Goal: Task Accomplishment & Management: Complete application form

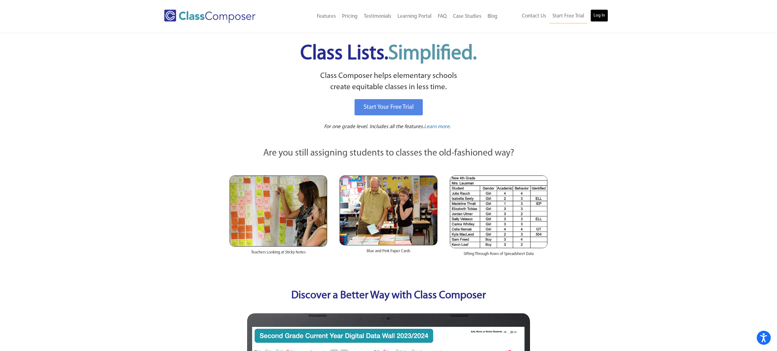
click at [594, 15] on link "Log In" at bounding box center [600, 15] width 18 height 12
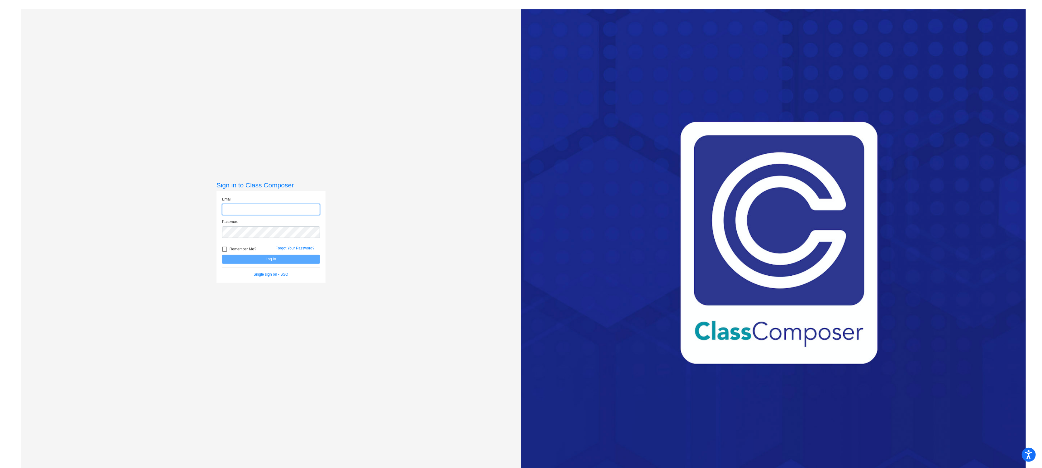
type input "dreagan@bethlehemschools.org"
click at [279, 259] on button "Log In" at bounding box center [271, 259] width 98 height 9
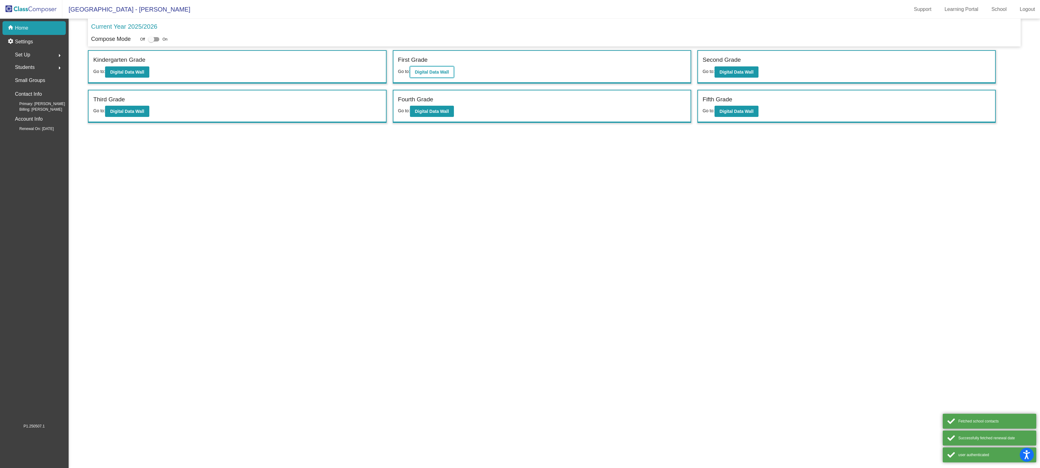
click at [432, 75] on button "Digital Data Wall" at bounding box center [432, 71] width 44 height 11
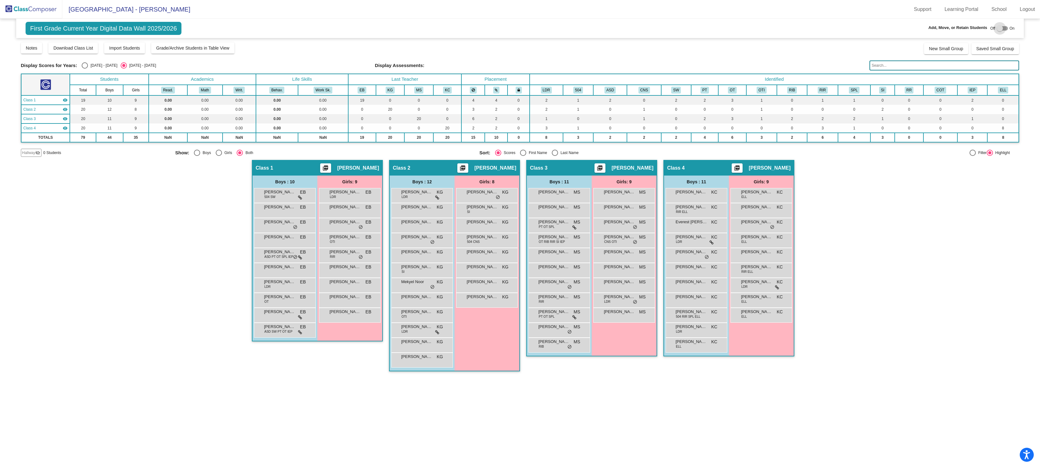
click at [1004, 30] on div at bounding box center [1001, 28] width 11 height 4
checkbox input "true"
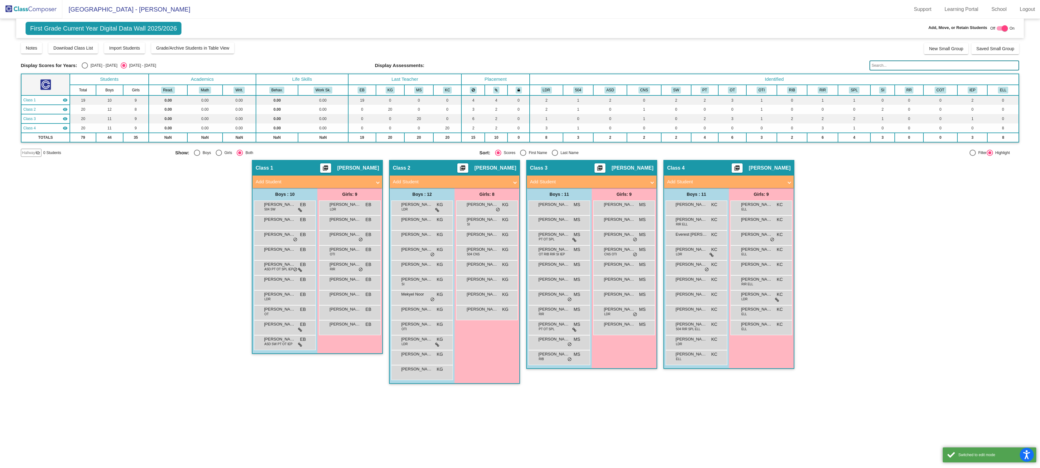
click at [378, 183] on span at bounding box center [377, 181] width 2 height 7
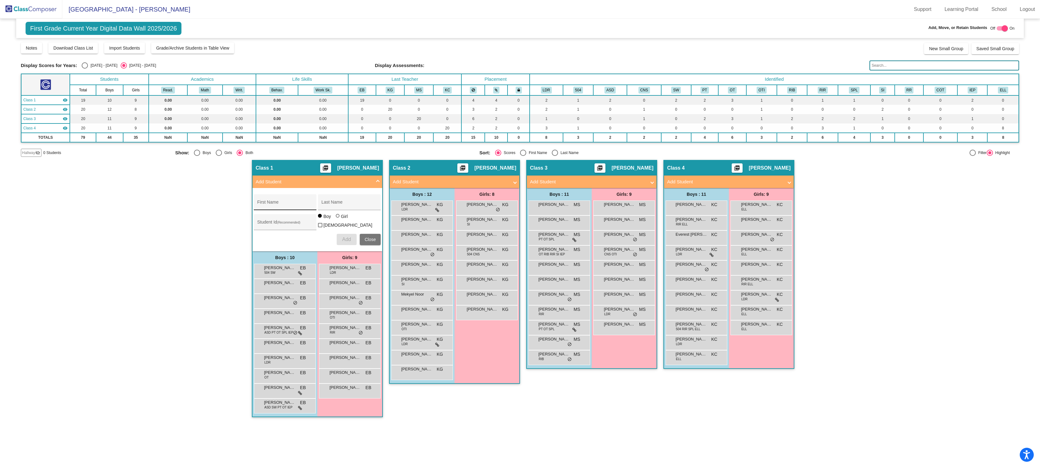
click at [300, 203] on input "First Name" at bounding box center [285, 204] width 56 height 5
click at [405, 405] on div "Class 2 picture_as_pdf Kerry Gaudiello Add Student First Name Last Name Student…" at bounding box center [454, 291] width 131 height 263
click at [292, 202] on input "First Name" at bounding box center [285, 204] width 56 height 5
type input "A"
type input "Ryiah"
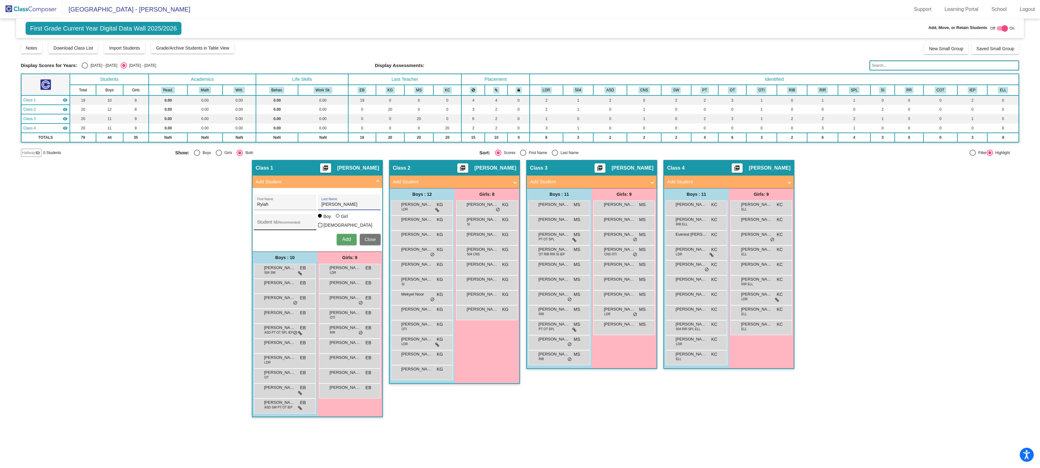
type input "Artis"
click at [281, 224] on input "Student Id (Recommended)" at bounding box center [285, 224] width 56 height 5
type input "2005514"
click at [338, 218] on div at bounding box center [338, 216] width 4 height 4
click at [338, 219] on input "Girl" at bounding box center [338, 219] width 0 height 0
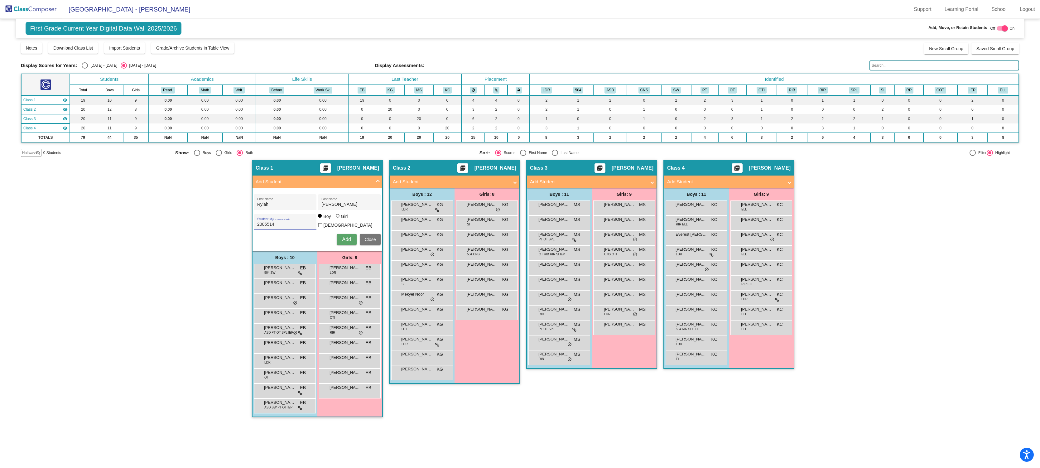
radio input "true"
click at [346, 237] on span "Add" at bounding box center [346, 239] width 9 height 5
click at [351, 399] on span "Ryiah Artis" at bounding box center [344, 402] width 31 height 6
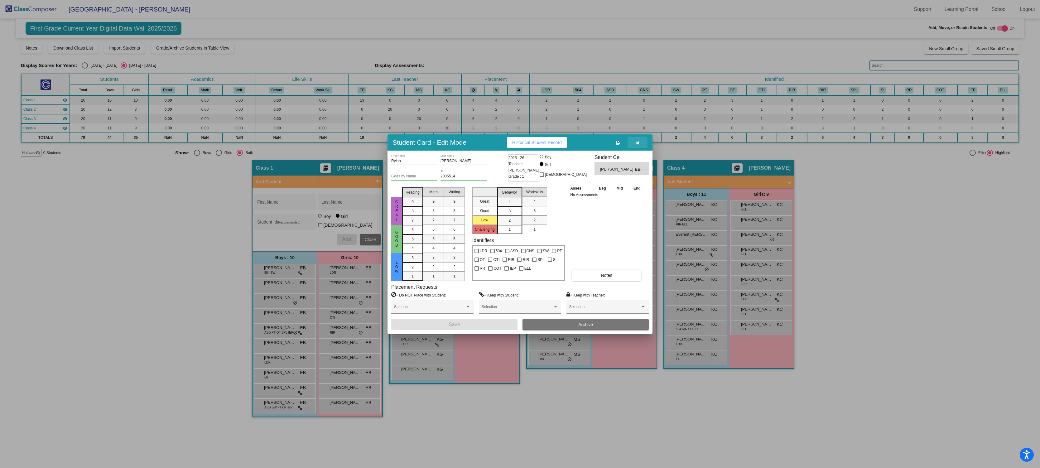
click at [640, 142] on button "button" at bounding box center [637, 142] width 20 height 11
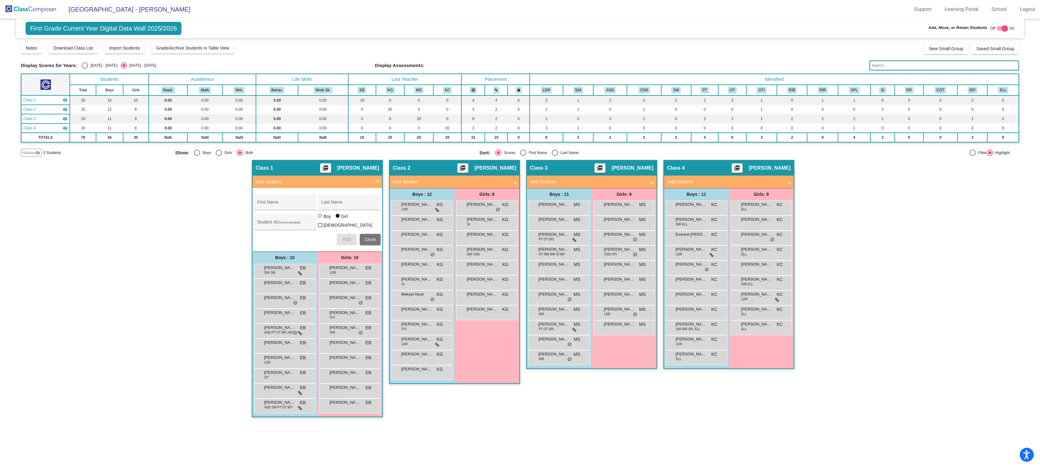
click at [82, 66] on div "Select an option" at bounding box center [85, 65] width 6 height 6
click at [84, 69] on input "[DATE] - [DATE]" at bounding box center [84, 69] width 0 height 0
radio input "true"
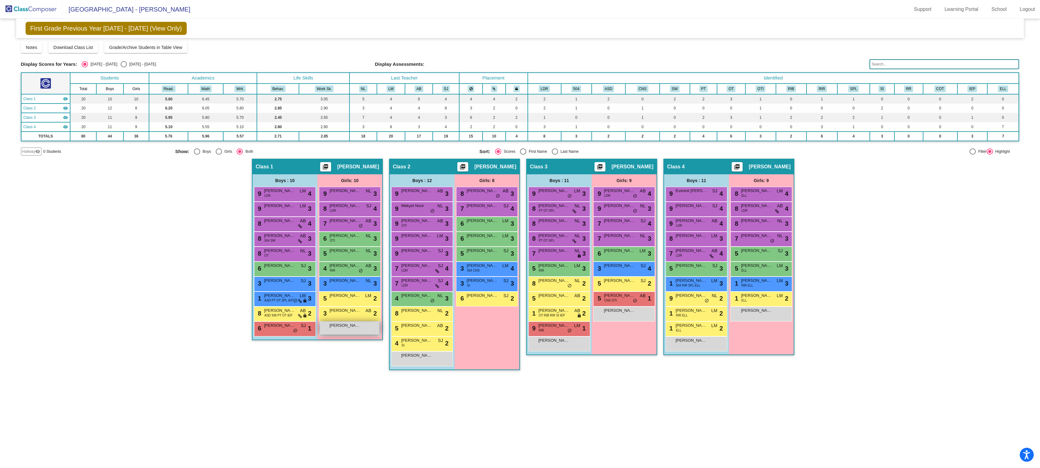
click at [347, 331] on div "Ryiah Artis lock do_not_disturb_alt" at bounding box center [350, 328] width 60 height 13
click at [345, 326] on span "Ryiah Artis" at bounding box center [344, 325] width 31 height 6
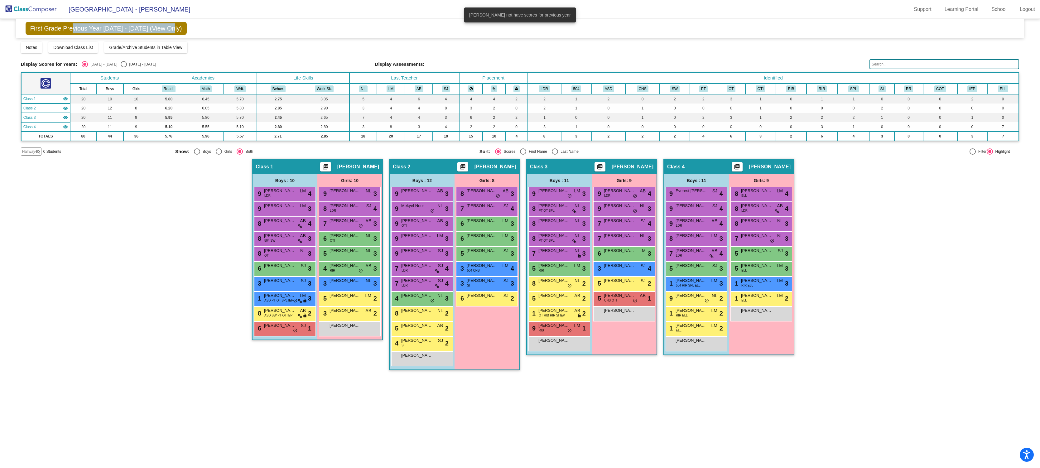
drag, startPoint x: 263, startPoint y: 30, endPoint x: 76, endPoint y: 31, distance: 187.3
click at [74, 31] on div "First Grade Previous Year 2024 - 2025 (View Only) Add, Move, or Retain Students…" at bounding box center [520, 28] width 1008 height 19
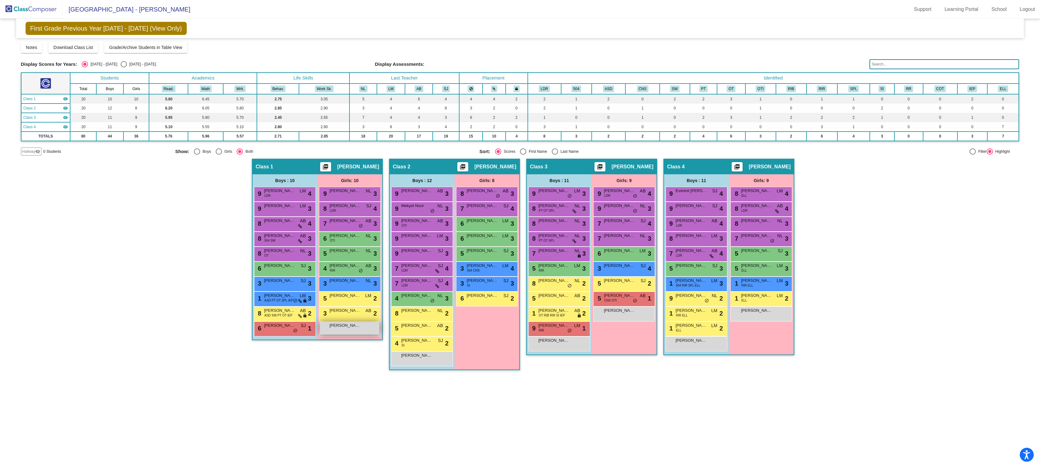
click at [337, 332] on div "Ryiah Artis lock do_not_disturb_alt" at bounding box center [350, 328] width 60 height 13
click at [0, 0] on div "Girls: 10 9 Eloise Muha NL lock do_not_disturb_alt 3 8 Dina Shafran LDR SJ lock…" at bounding box center [0, 0] width 0 height 0
click at [121, 65] on div "Select an option" at bounding box center [124, 64] width 6 height 6
click at [123, 67] on input "[DATE] - [DATE]" at bounding box center [123, 67] width 0 height 0
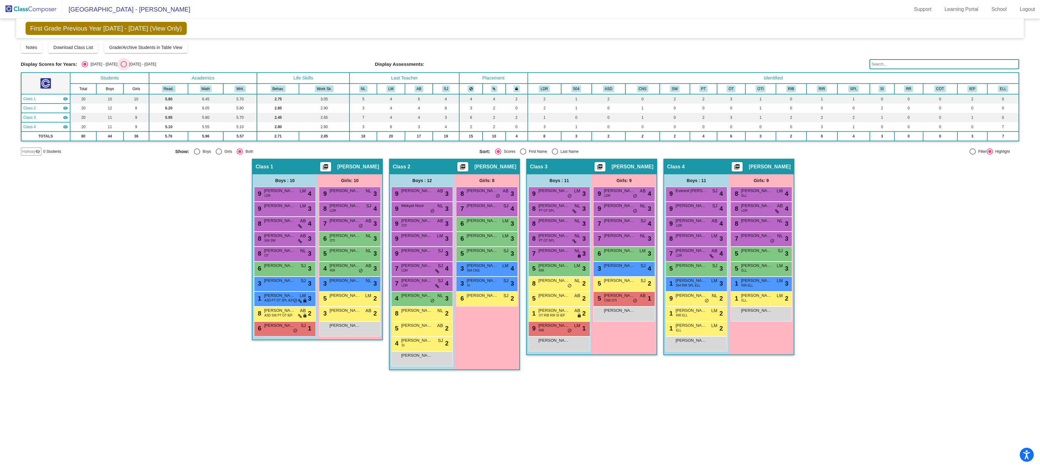
radio input "true"
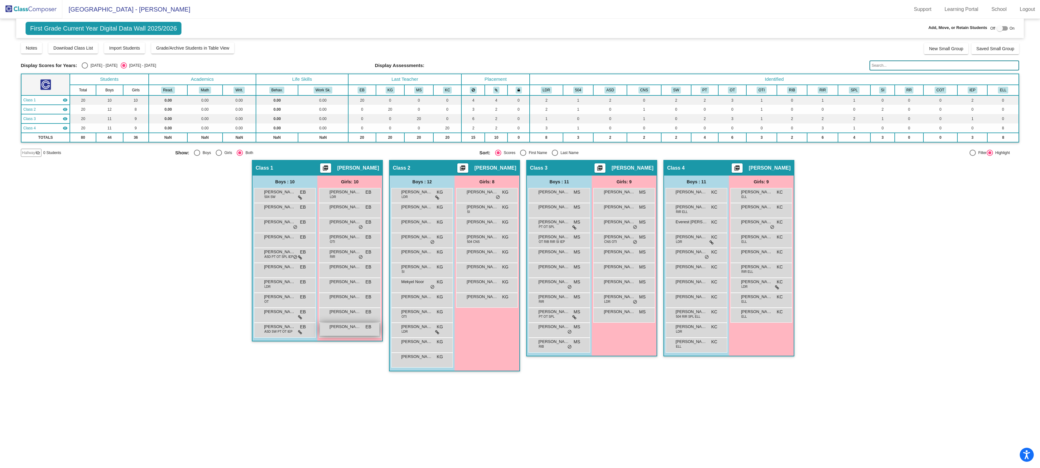
click at [356, 333] on div "Ryiah Artis EB lock do_not_disturb_alt" at bounding box center [350, 329] width 60 height 13
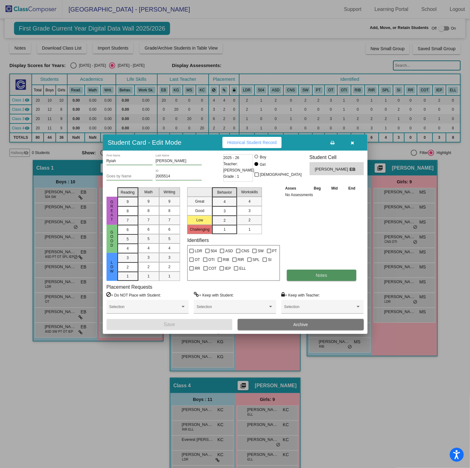
click at [323, 276] on span "Notes" at bounding box center [322, 275] width 12 height 5
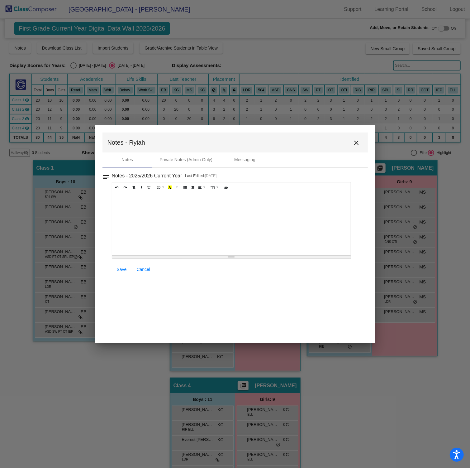
click at [251, 230] on div at bounding box center [231, 224] width 239 height 62
click at [123, 266] on link "Save" at bounding box center [122, 269] width 20 height 11
click at [361, 142] on button "close" at bounding box center [357, 142] width 12 height 12
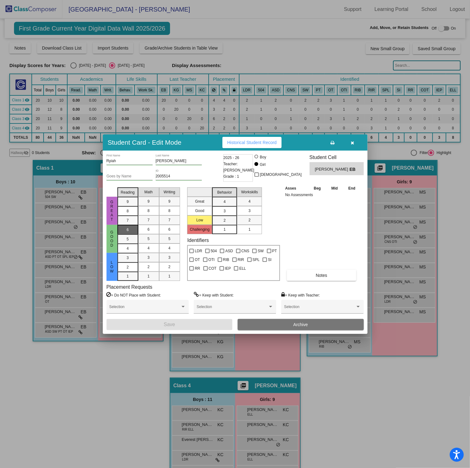
click at [129, 228] on div "6" at bounding box center [128, 229] width 12 height 9
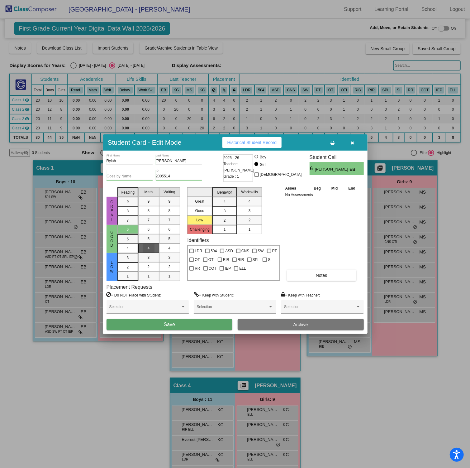
click at [147, 251] on div "4" at bounding box center [149, 247] width 12 height 9
click at [177, 239] on mat-list-option "5" at bounding box center [169, 238] width 21 height 9
click at [225, 202] on span "4" at bounding box center [225, 202] width 2 height 6
click at [252, 209] on div "3" at bounding box center [250, 210] width 12 height 9
click at [200, 321] on button "Save" at bounding box center [170, 324] width 126 height 11
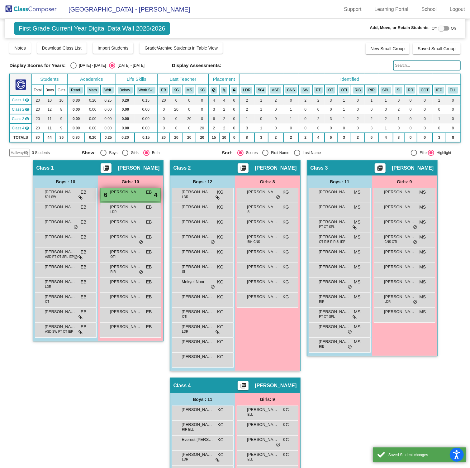
click at [136, 200] on div "6 Ryiah Artis EB lock do_not_disturb_alt 4" at bounding box center [131, 194] width 60 height 13
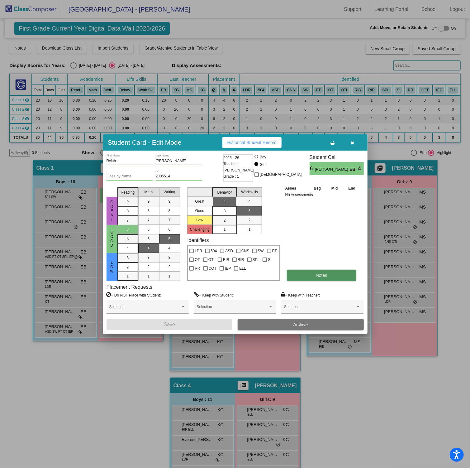
click at [310, 277] on button "Notes" at bounding box center [321, 275] width 69 height 11
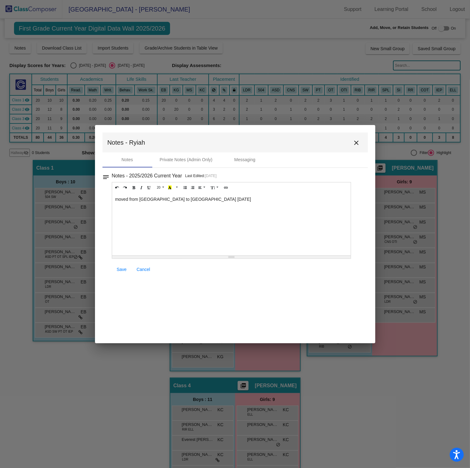
click at [214, 202] on div "moved from HAM to EAgle August 2025" at bounding box center [231, 224] width 239 height 62
click at [122, 269] on span "Save" at bounding box center [122, 269] width 10 height 5
click at [361, 142] on button "close" at bounding box center [357, 142] width 12 height 12
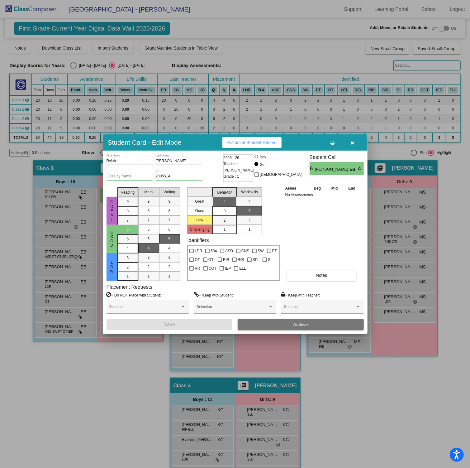
click at [357, 142] on button "button" at bounding box center [353, 142] width 20 height 11
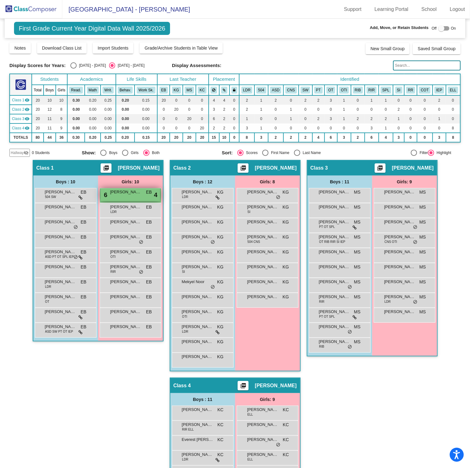
click at [102, 198] on div "6 Ryiah Artis EB lock do_not_disturb_alt 4" at bounding box center [131, 194] width 60 height 13
click at [113, 198] on div "6 Ryiah Artis EB lock do_not_disturb_alt 4" at bounding box center [131, 194] width 60 height 13
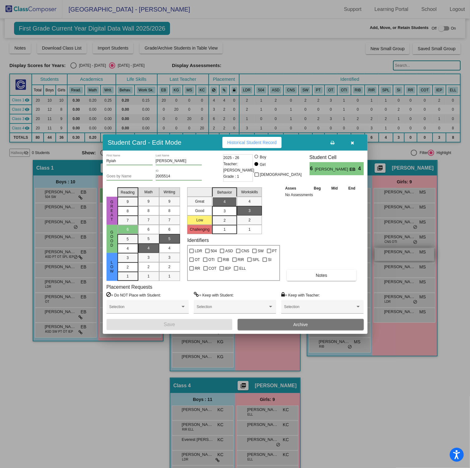
drag, startPoint x: 362, startPoint y: 356, endPoint x: 414, endPoint y: 255, distance: 113.9
click at [365, 352] on div at bounding box center [235, 234] width 470 height 468
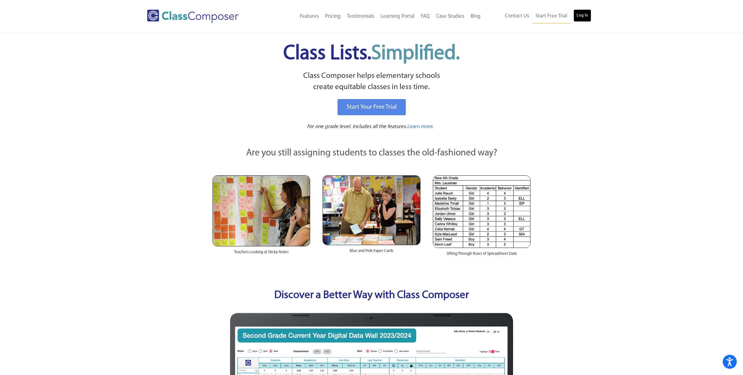
click at [580, 20] on link "Log In" at bounding box center [582, 15] width 18 height 12
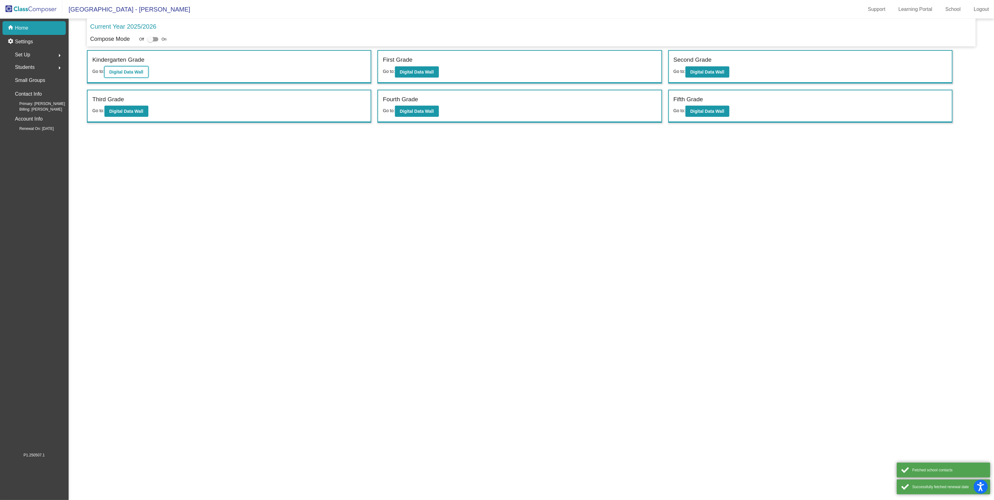
click at [116, 71] on b "Digital Data Wall" at bounding box center [126, 71] width 34 height 5
